Goal: Task Accomplishment & Management: Use online tool/utility

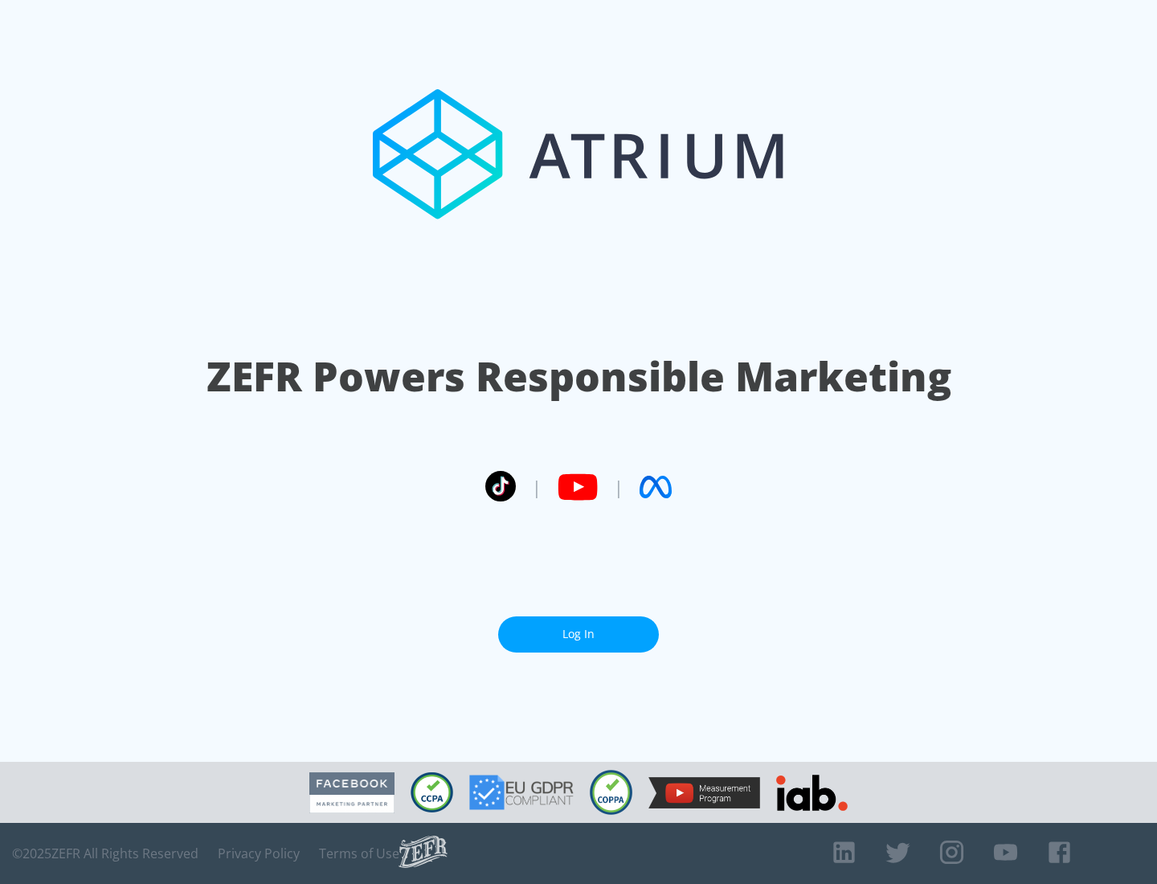
click at [579, 628] on link "Log In" at bounding box center [578, 634] width 161 height 36
